Goal: Entertainment & Leisure: Browse casually

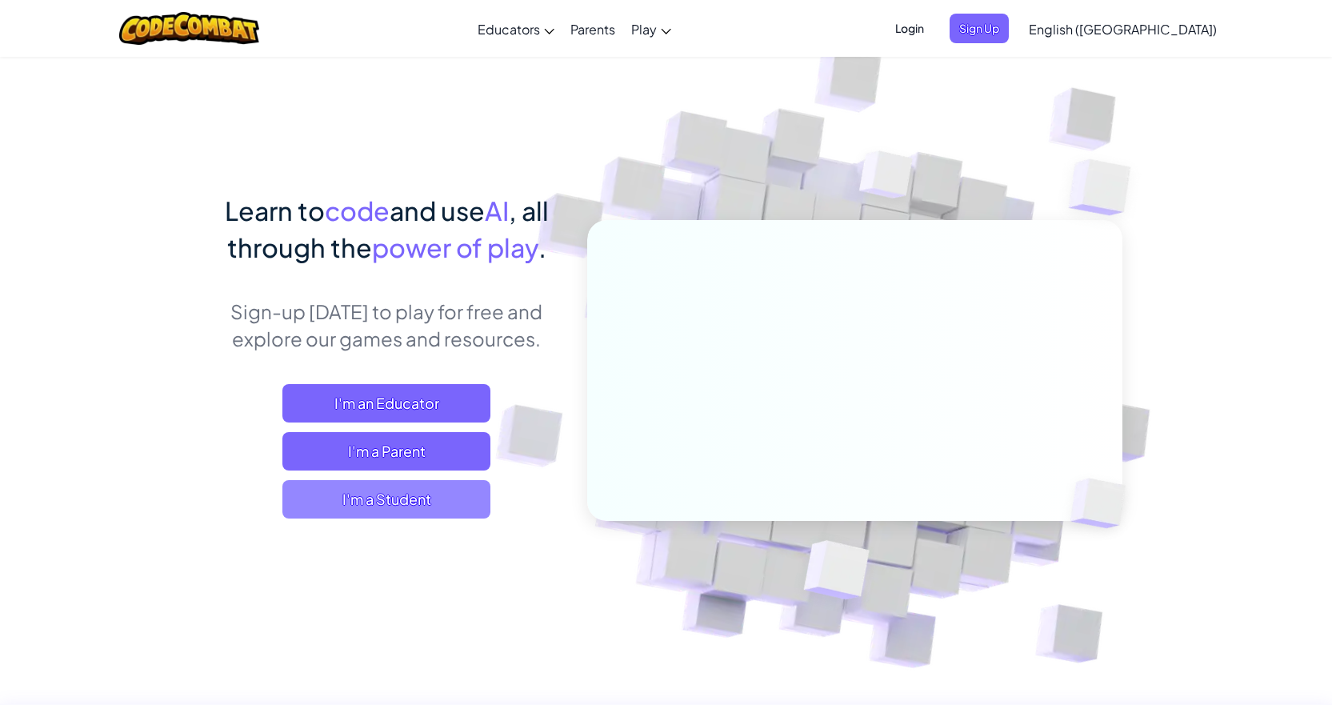
click at [439, 503] on span "I'm a Student" at bounding box center [386, 499] width 208 height 38
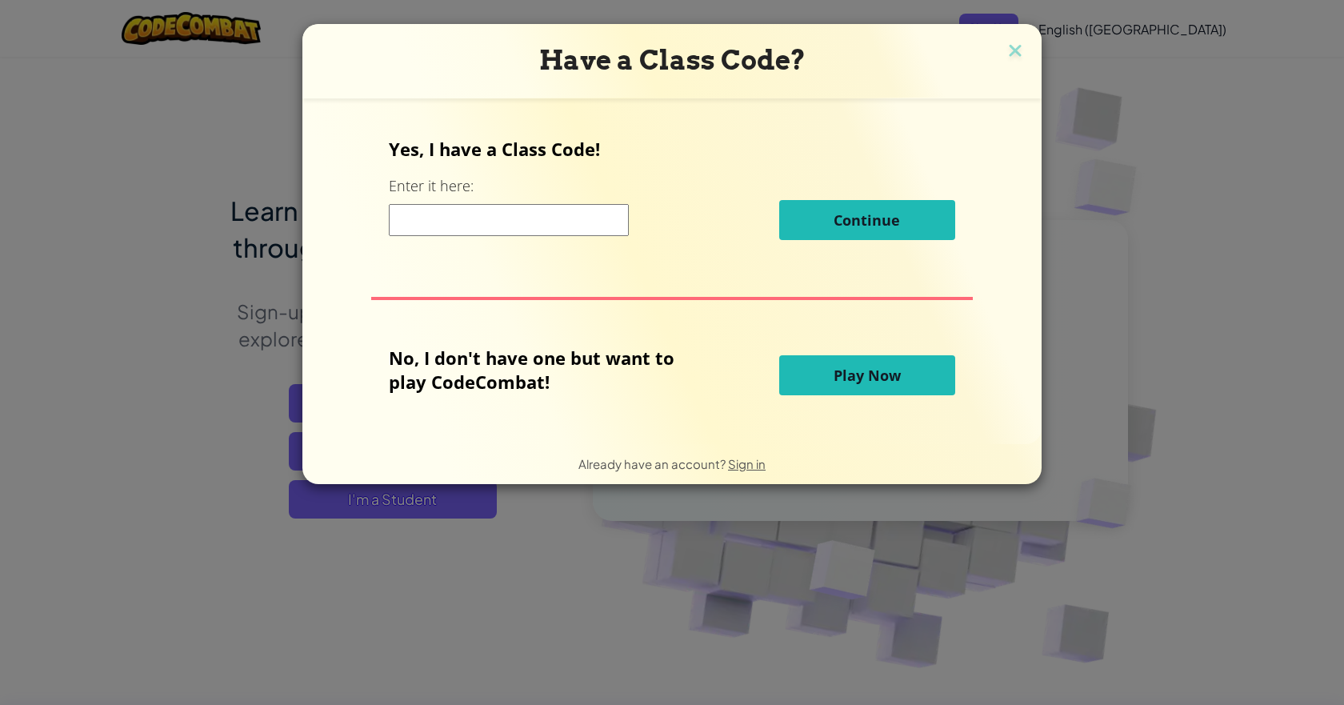
click at [862, 372] on span "Play Now" at bounding box center [866, 375] width 67 height 19
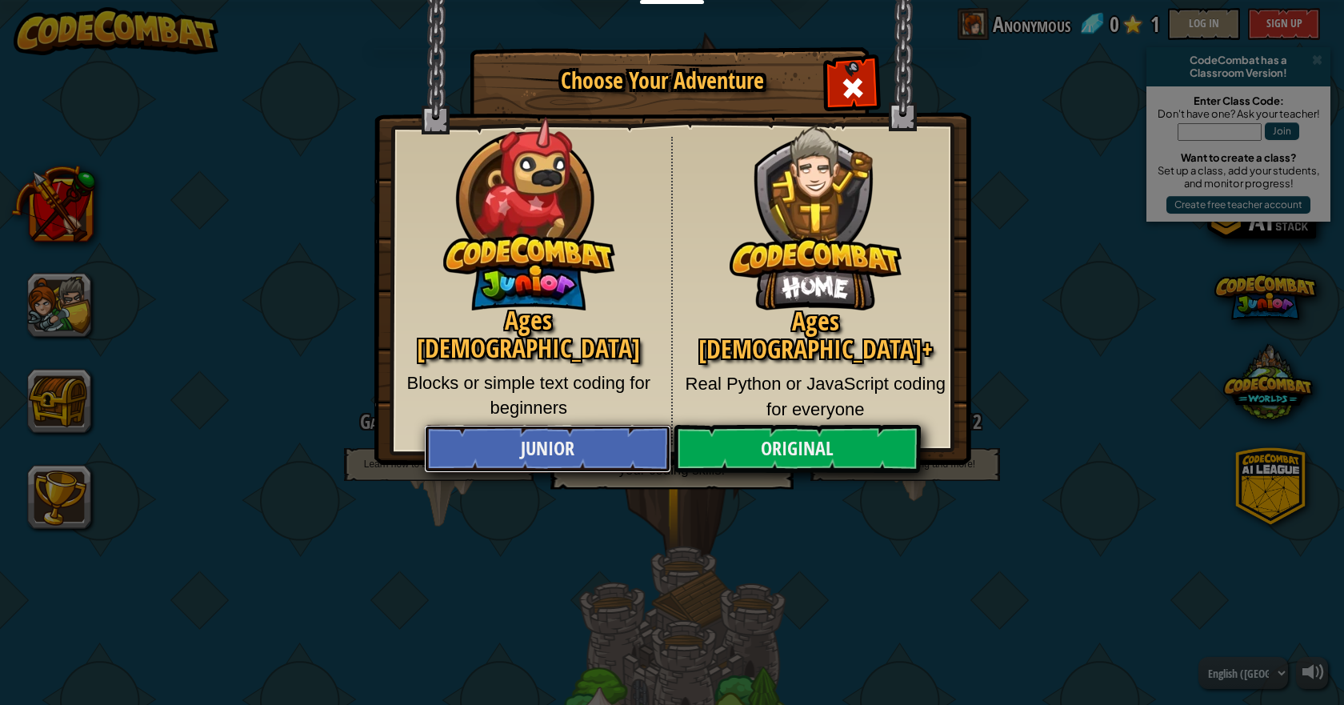
click at [559, 450] on link "Junior" at bounding box center [547, 449] width 246 height 48
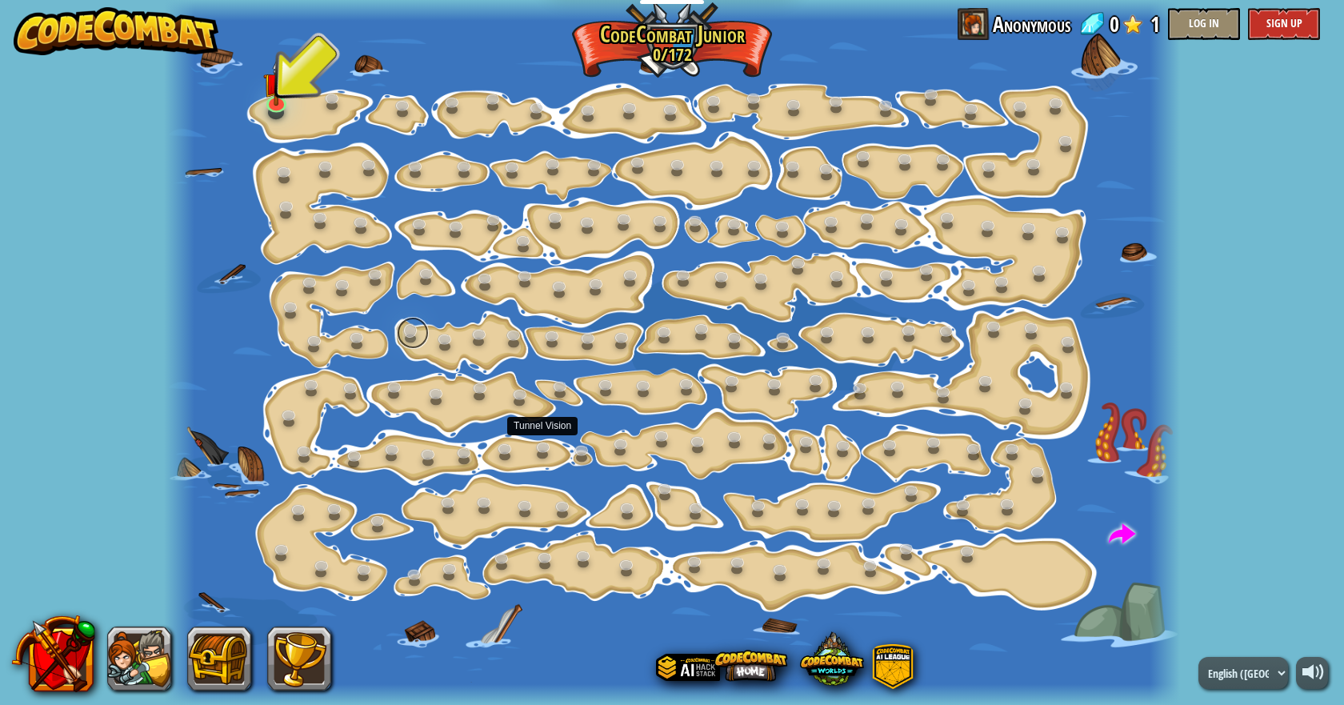
click at [424, 329] on link at bounding box center [413, 333] width 32 height 32
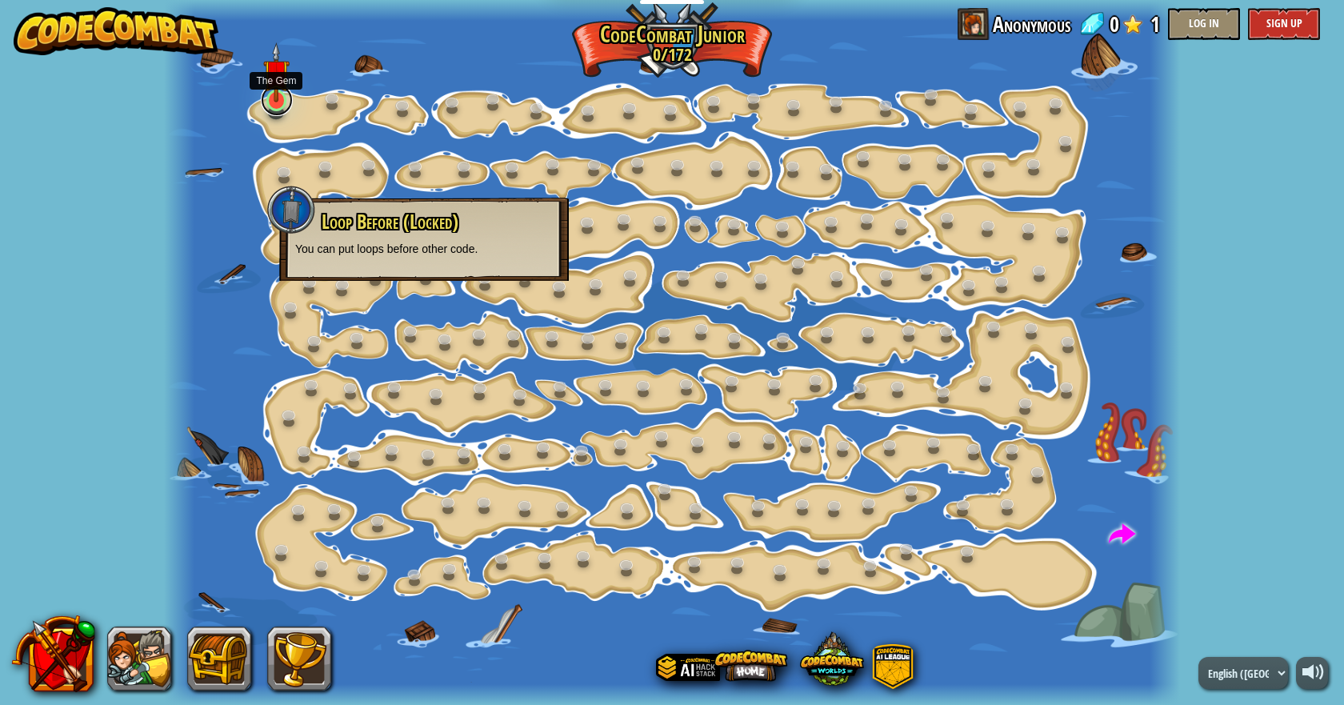
click at [275, 114] on link at bounding box center [277, 100] width 32 height 32
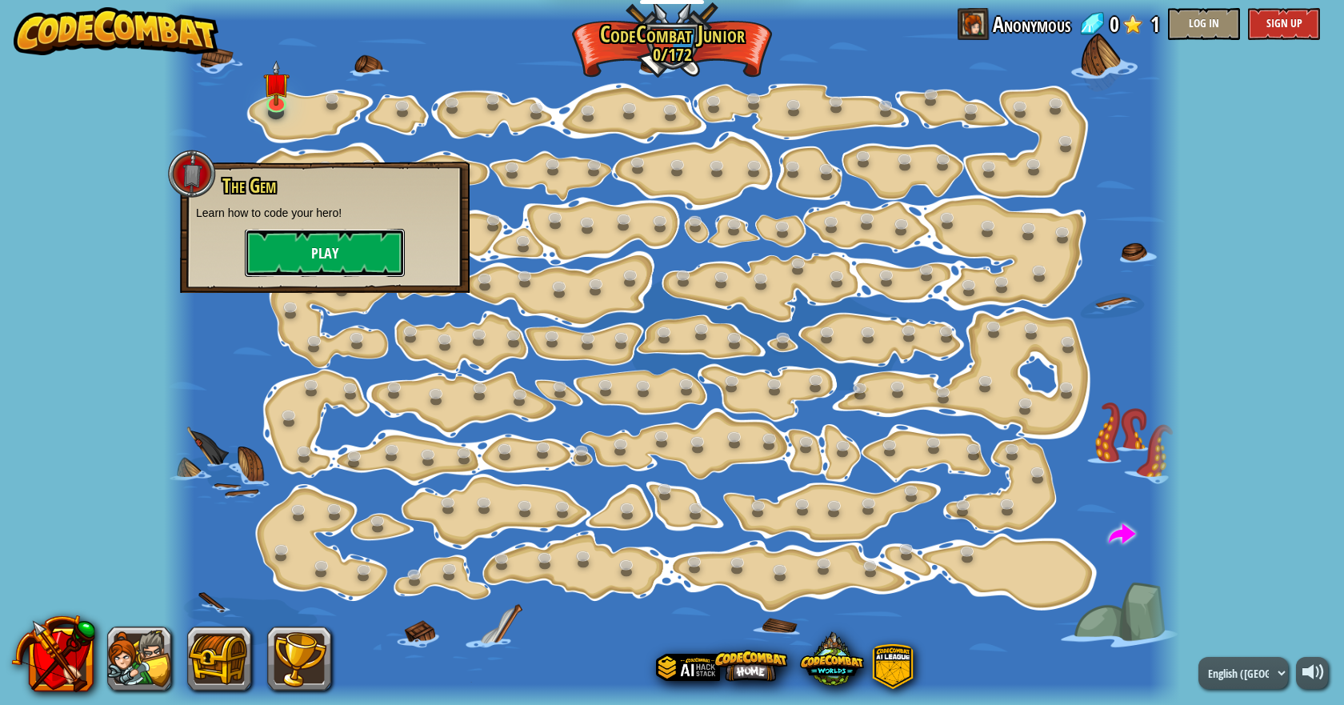
click at [302, 260] on button "Play" at bounding box center [325, 253] width 160 height 48
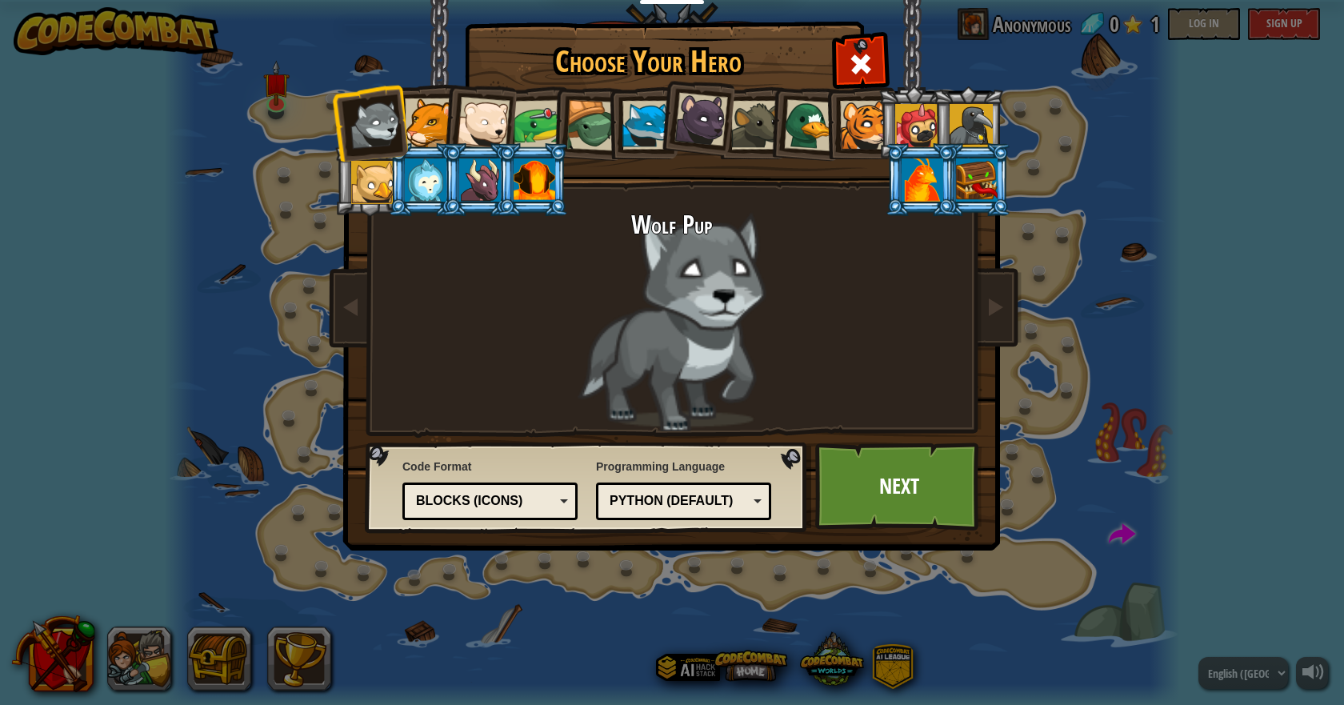
click at [693, 498] on div "Python (Default)" at bounding box center [678, 501] width 138 height 18
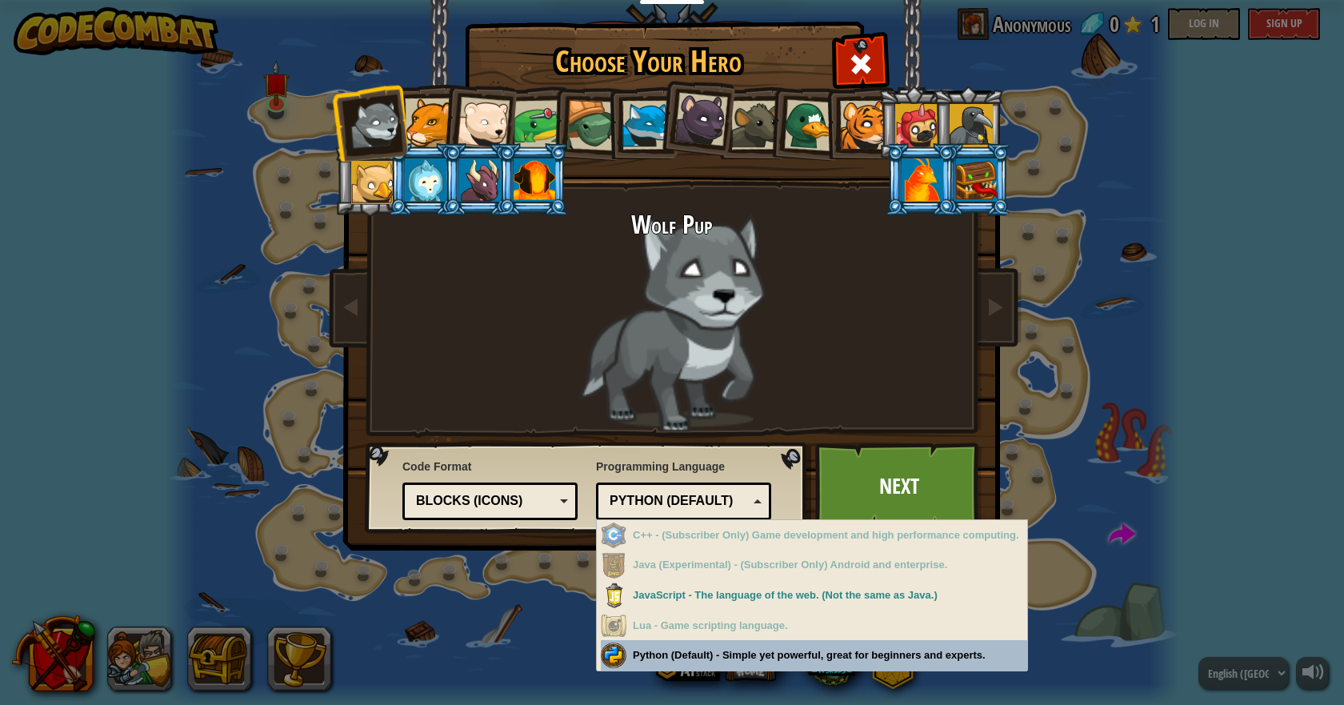
click at [848, 657] on div "Choose Your Hero 0 Wolf Pup Cougar Polar Bear Cub Frog Turtle Blue Fox Panther …" at bounding box center [672, 352] width 1344 height 705
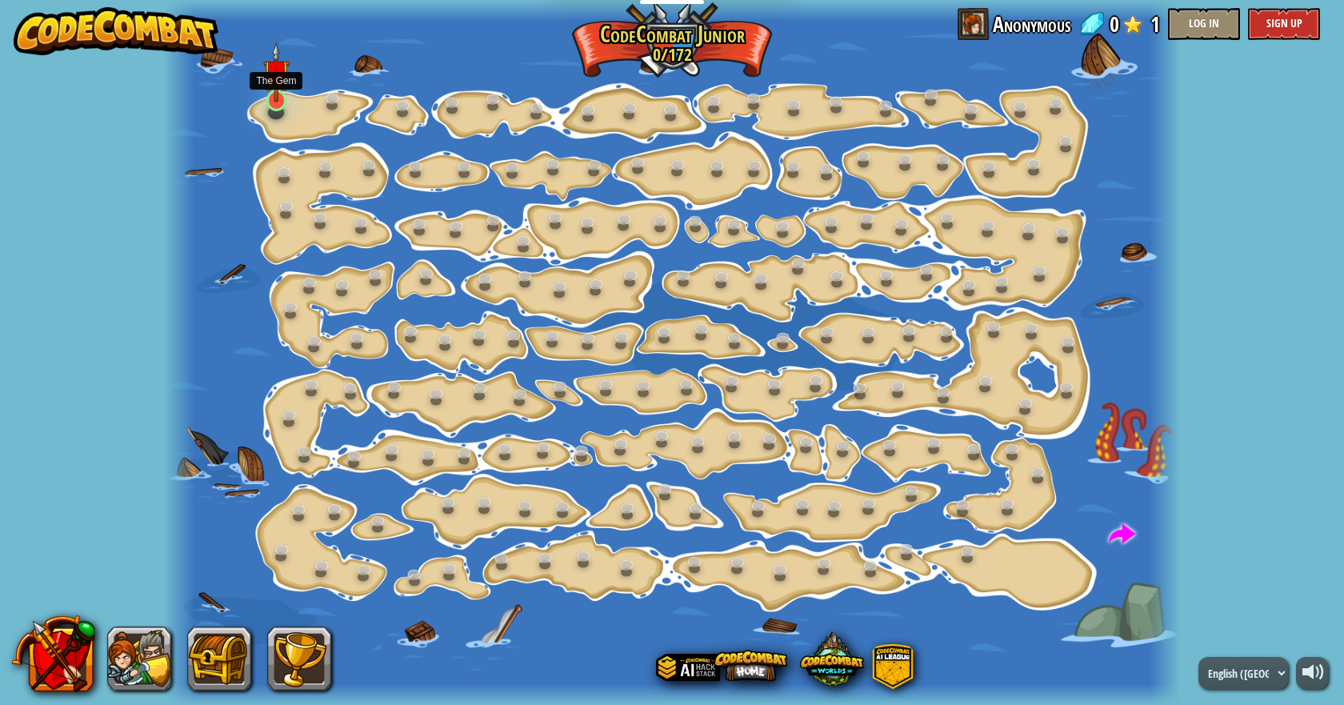
click at [284, 98] on img at bounding box center [276, 72] width 26 height 61
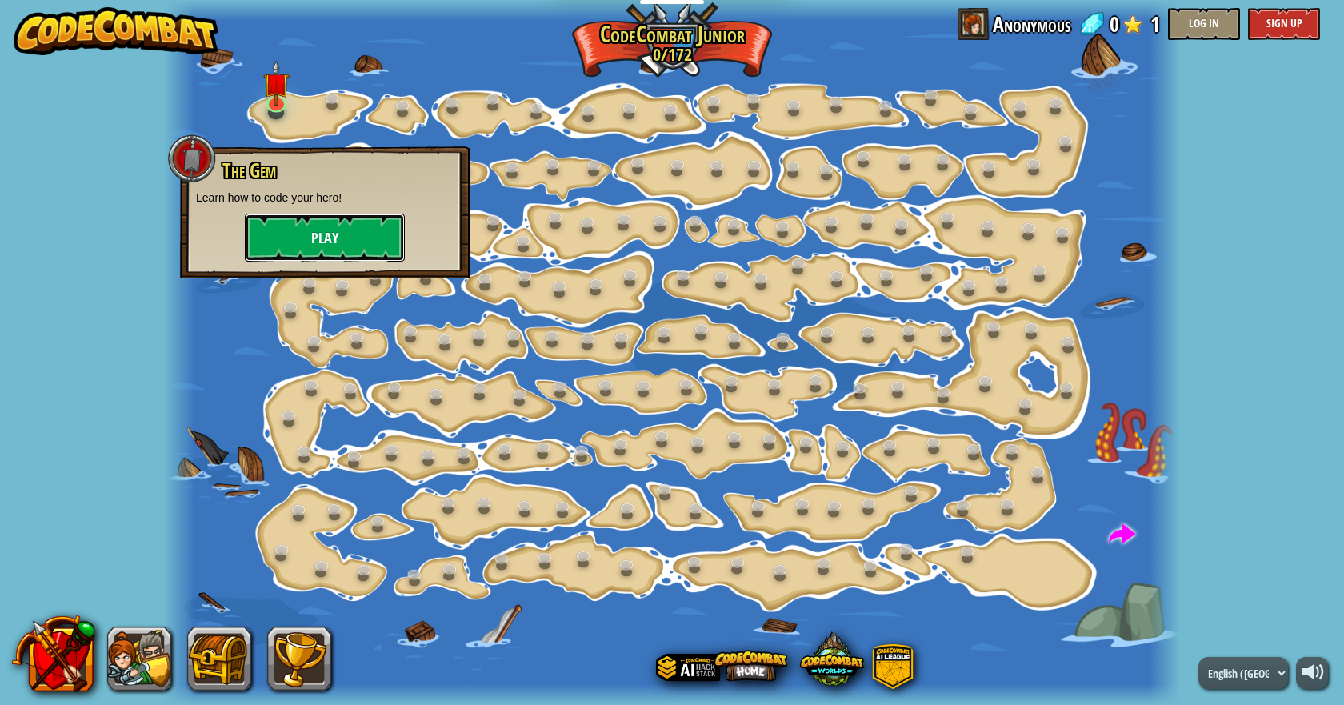
click at [325, 241] on button "Play" at bounding box center [325, 238] width 160 height 48
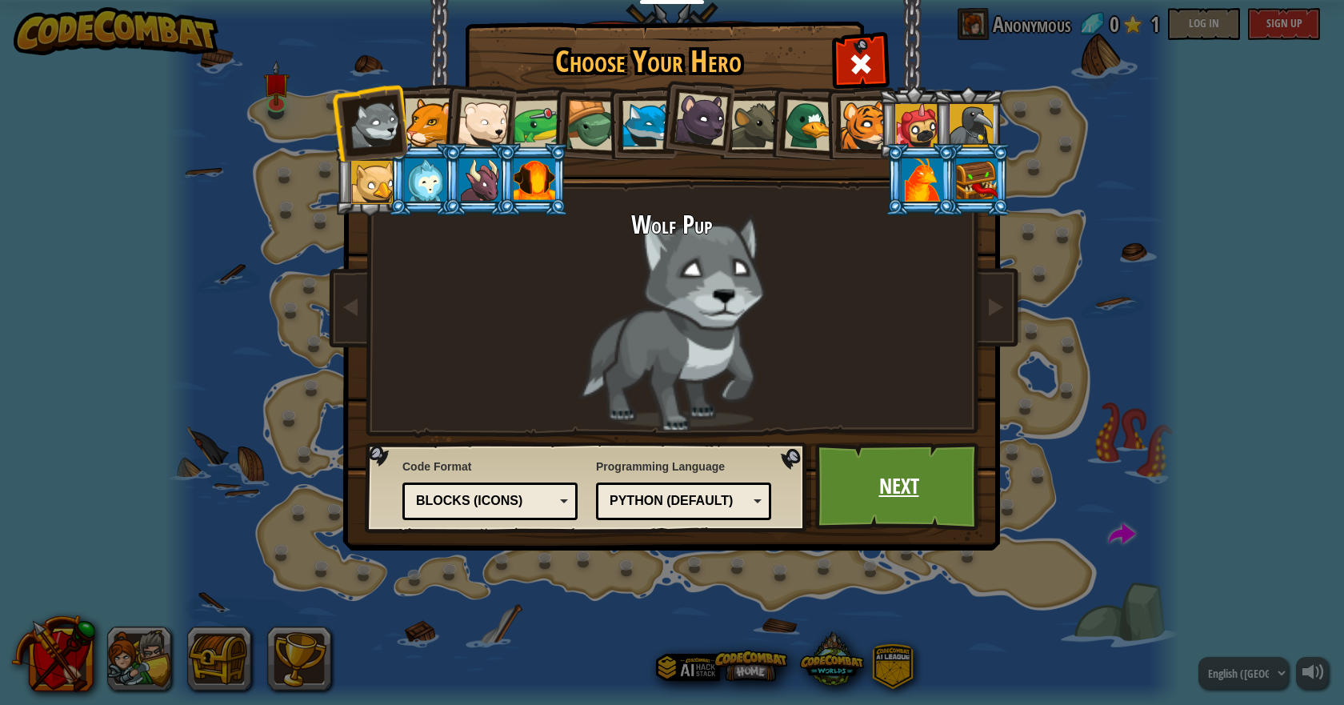
click at [909, 495] on link "Next" at bounding box center [898, 486] width 167 height 88
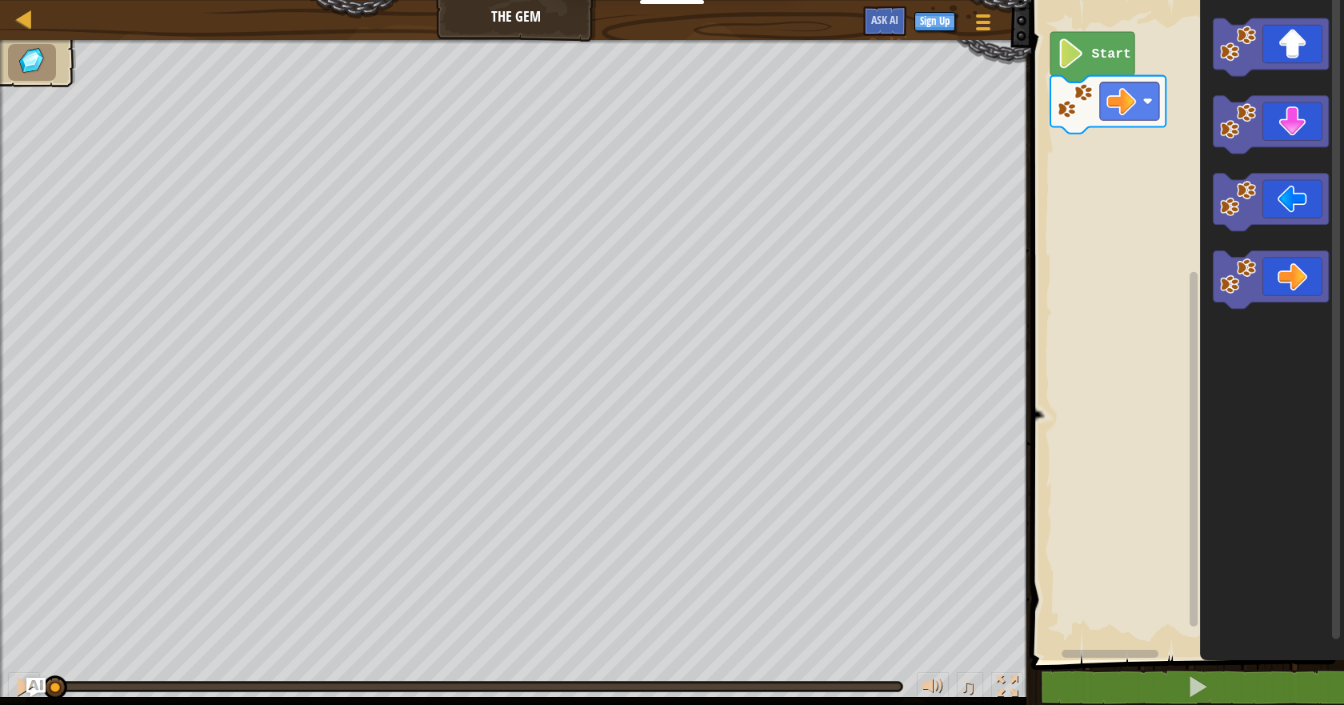
click at [1099, 54] on text "Start" at bounding box center [1111, 53] width 39 height 15
click at [1089, 55] on icon "Blockly Workspace" at bounding box center [1092, 57] width 84 height 50
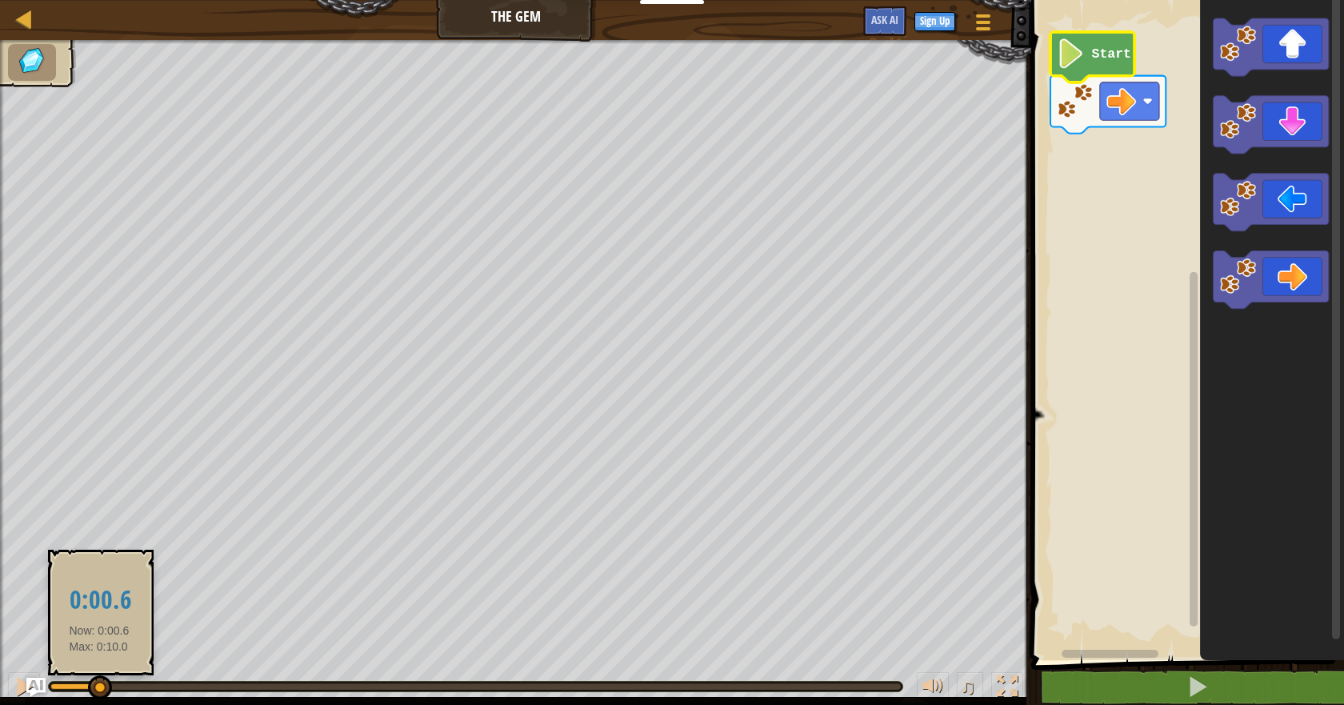
drag, startPoint x: 49, startPoint y: 685, endPoint x: 126, endPoint y: 689, distance: 76.9
click at [112, 689] on div at bounding box center [100, 687] width 24 height 24
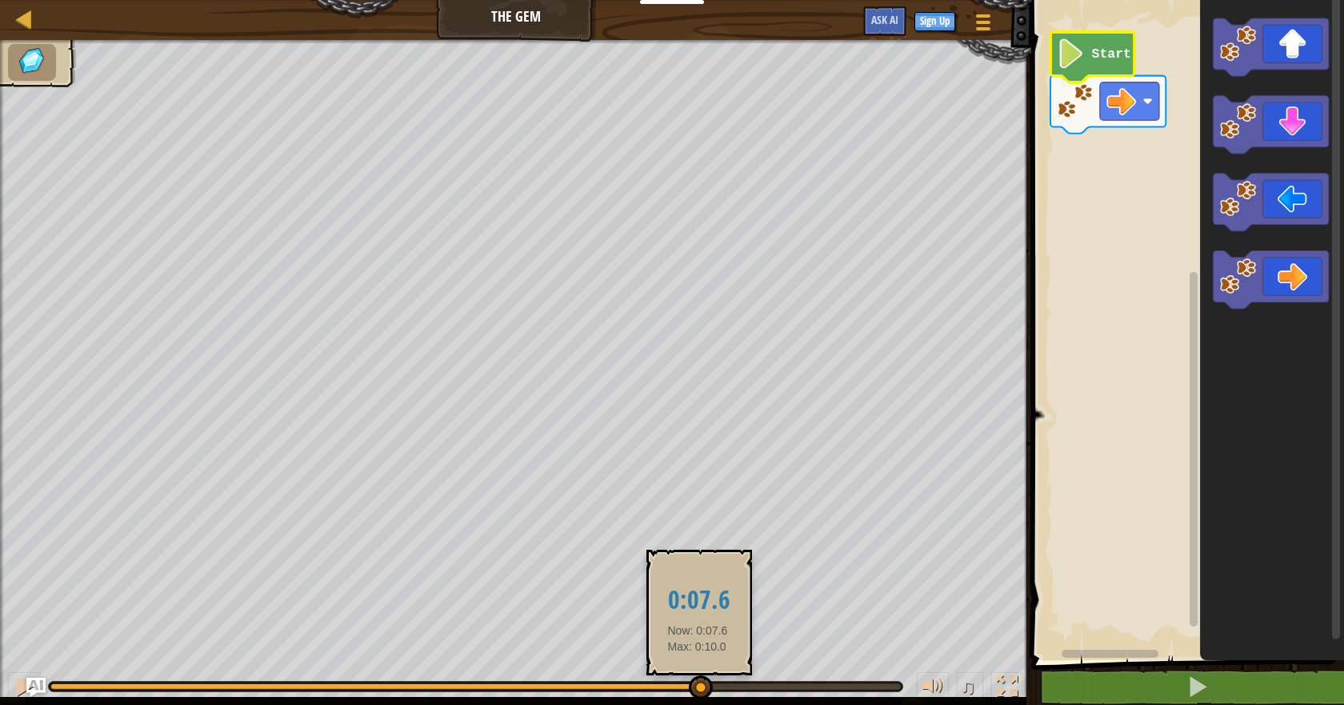
drag, startPoint x: 126, startPoint y: 689, endPoint x: 772, endPoint y: 667, distance: 645.8
click at [772, 667] on div "♫" at bounding box center [515, 682] width 1031 height 48
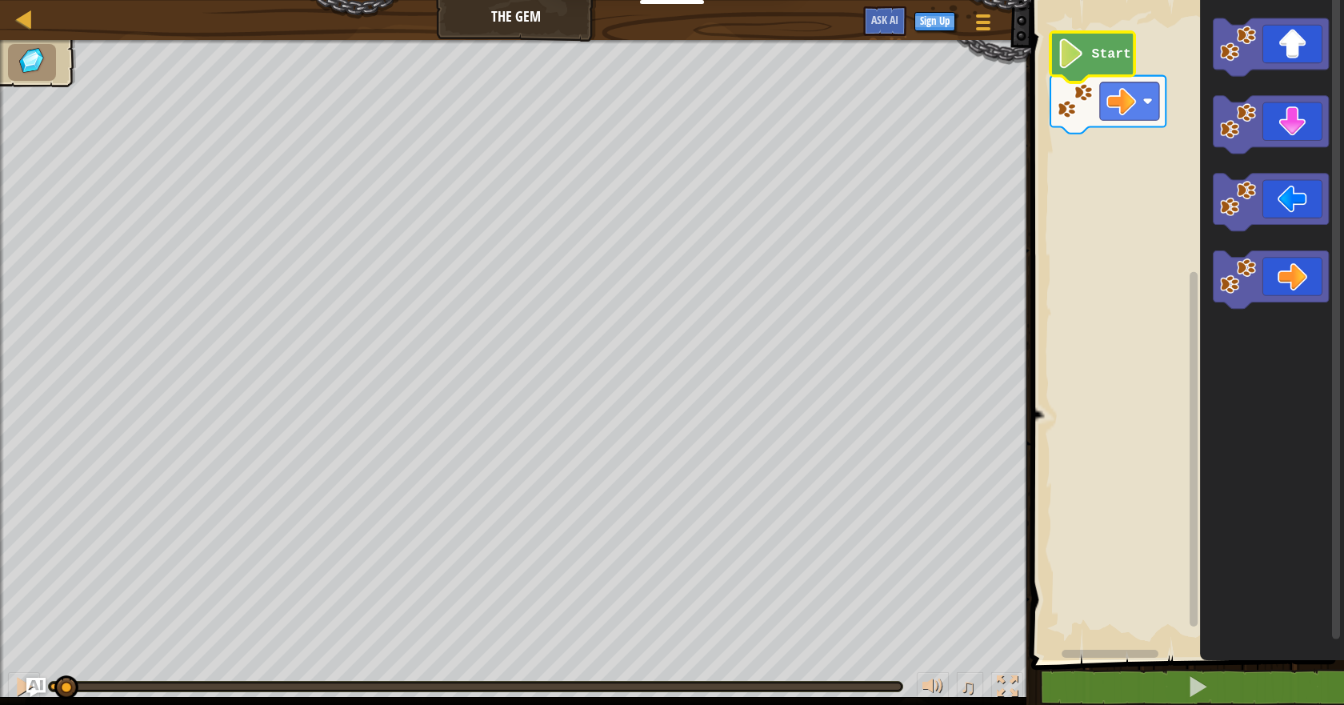
click at [17, 629] on div "♫ Wolf Pup" at bounding box center [672, 372] width 1344 height 665
click at [31, 679] on img "Ask AI" at bounding box center [36, 687] width 21 height 21
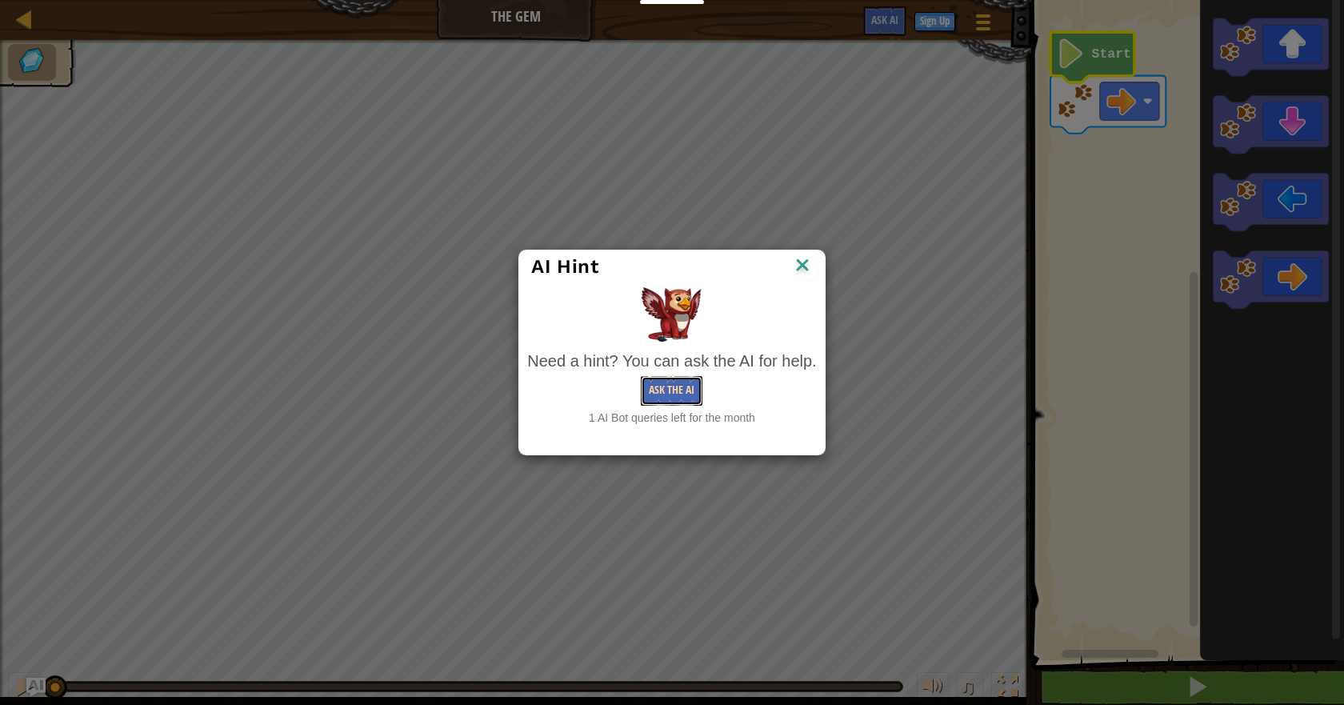
click at [655, 398] on button "Ask the AI" at bounding box center [672, 391] width 62 height 30
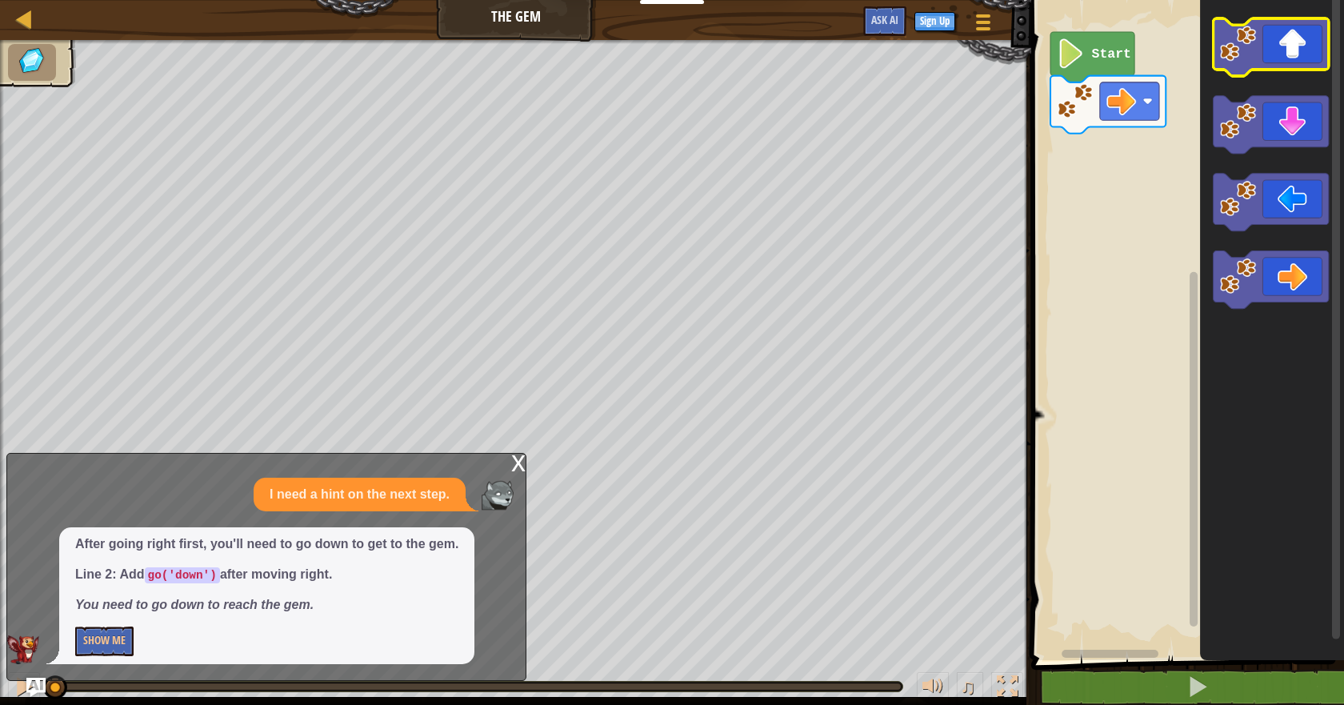
click at [1277, 51] on icon "Blockly Workspace" at bounding box center [1270, 47] width 115 height 58
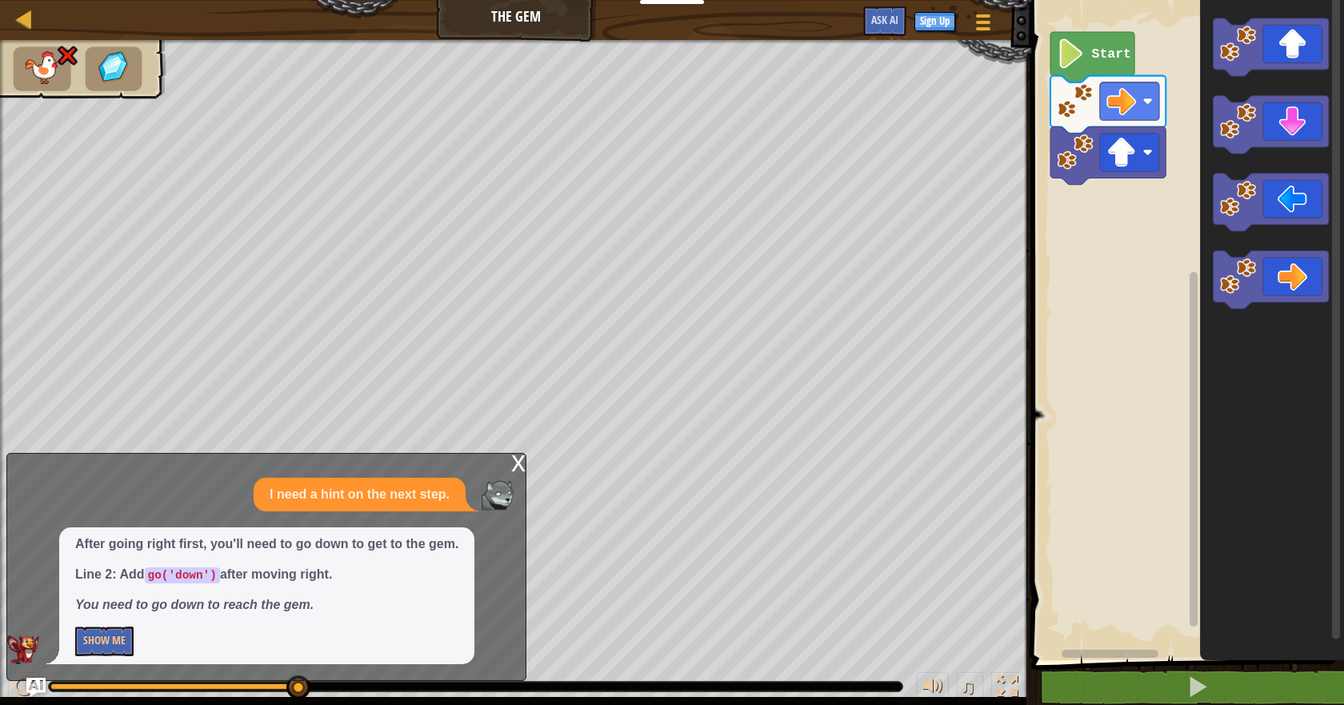
click at [519, 470] on div "x" at bounding box center [518, 462] width 14 height 16
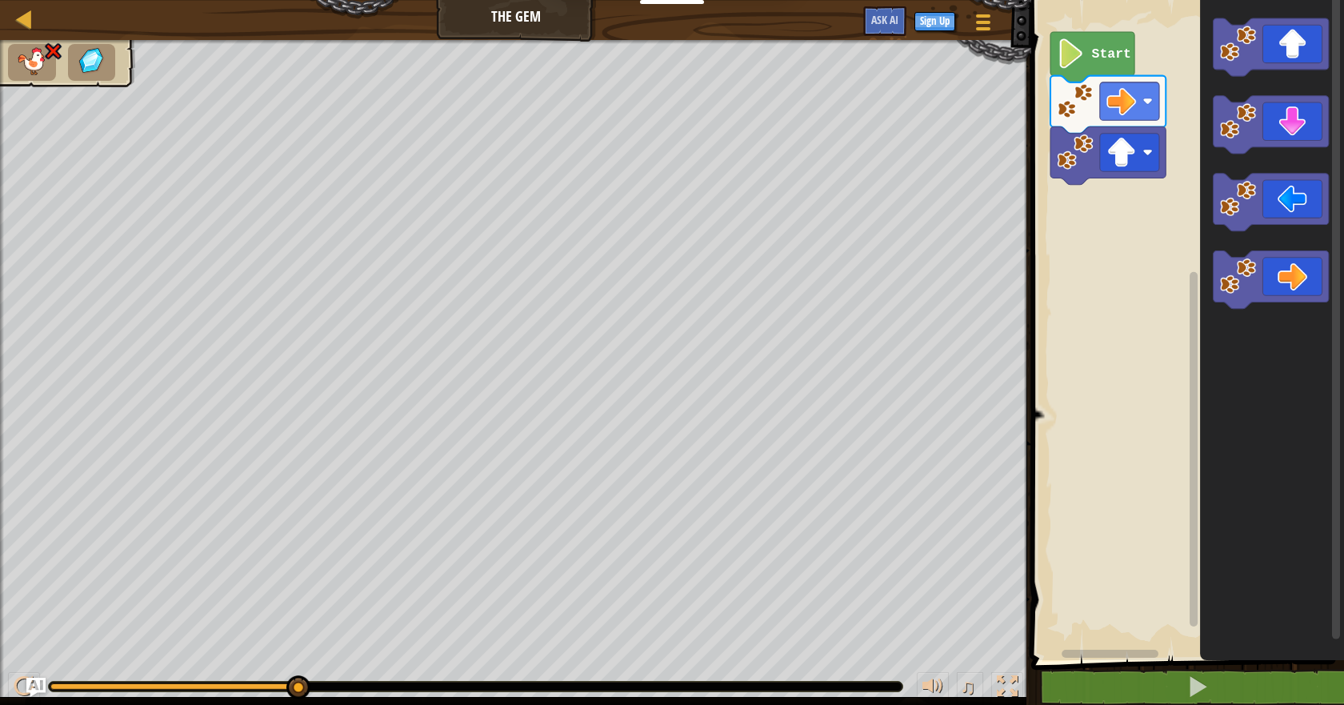
click at [58, 54] on img at bounding box center [53, 51] width 21 height 19
click at [1296, 116] on icon "Blockly Workspace" at bounding box center [1270, 125] width 115 height 58
